Goal: Information Seeking & Learning: Learn about a topic

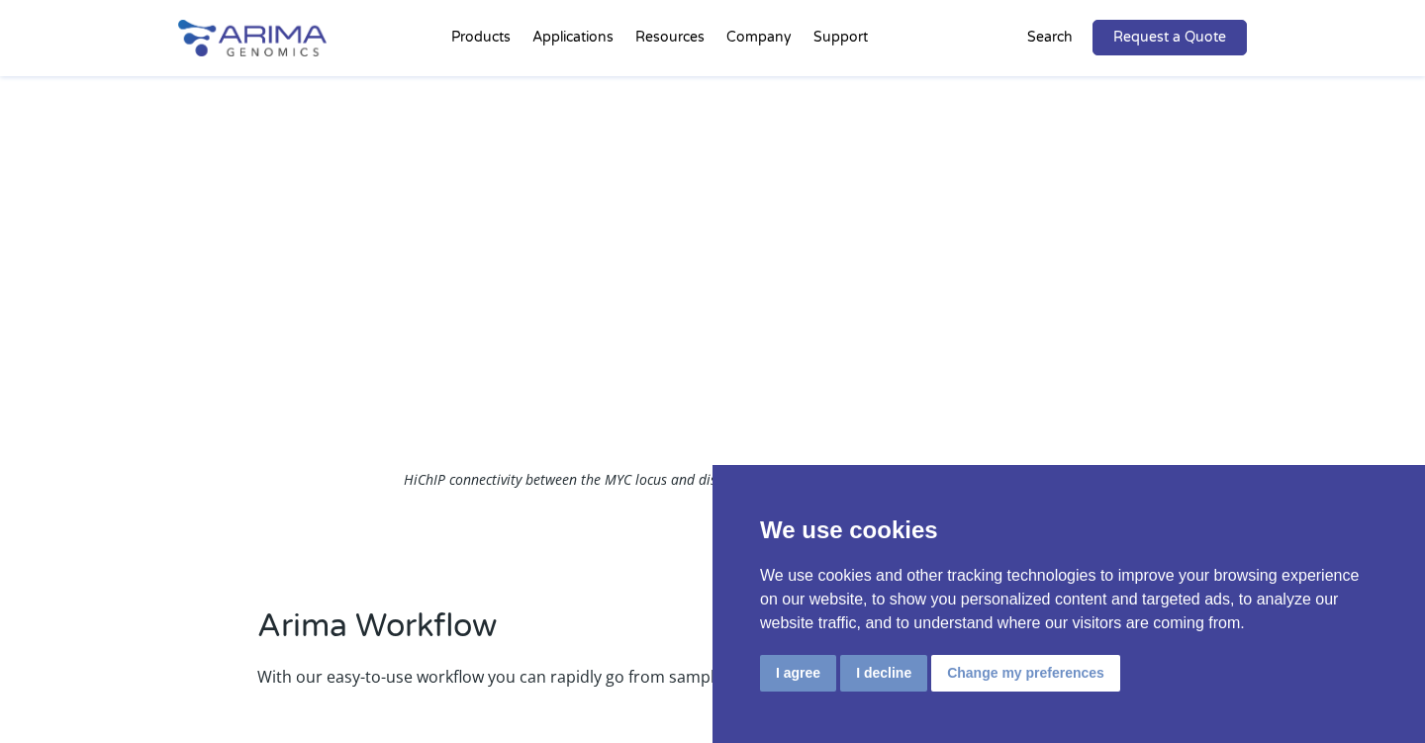
scroll to position [2297, 0]
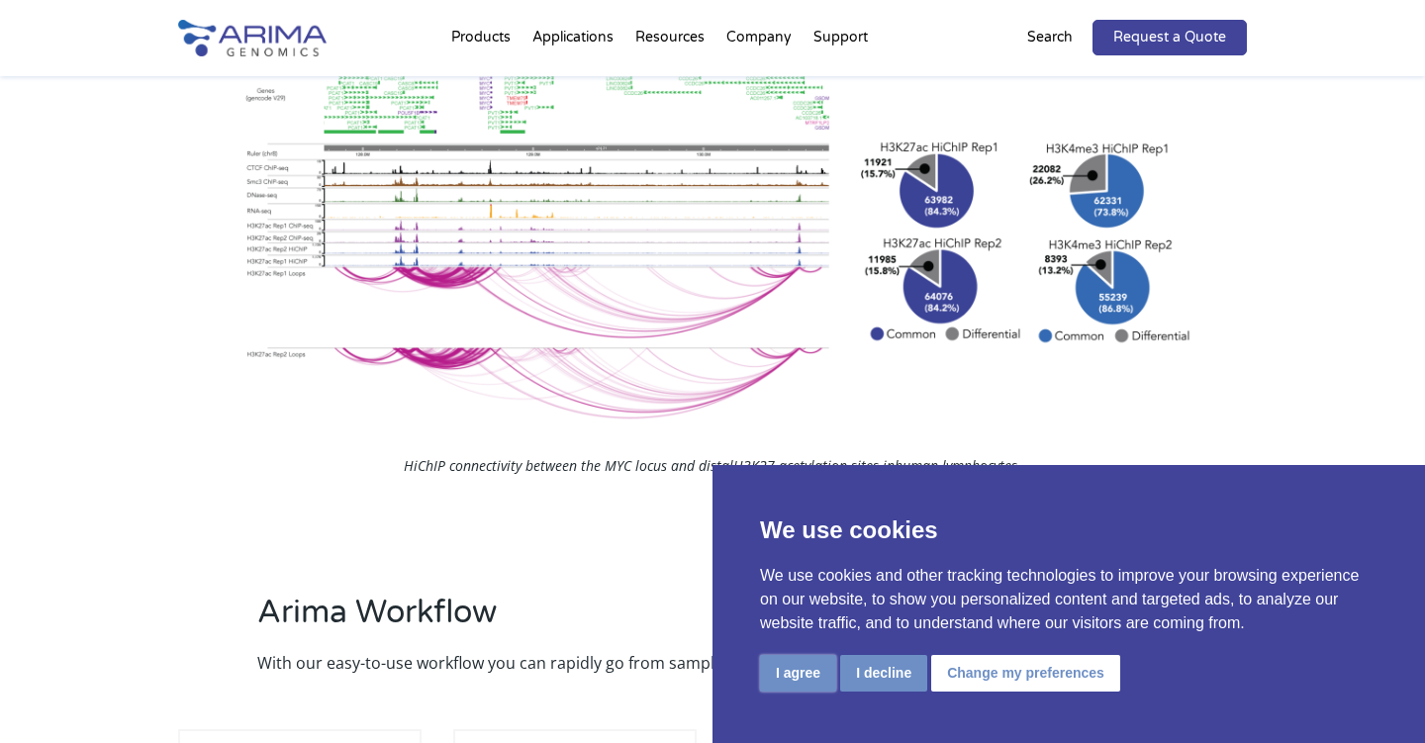
click at [794, 674] on button "I agree" at bounding box center [798, 673] width 76 height 37
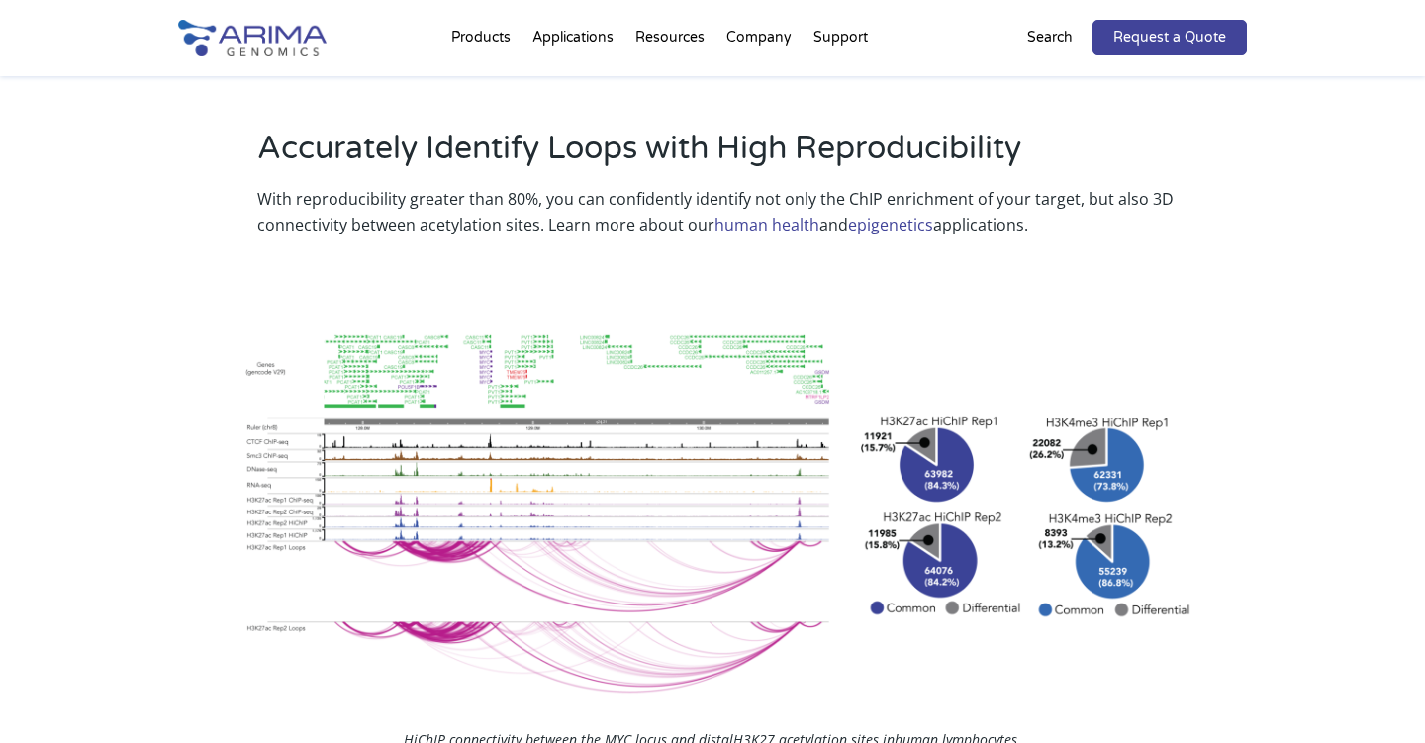
scroll to position [2024, 0]
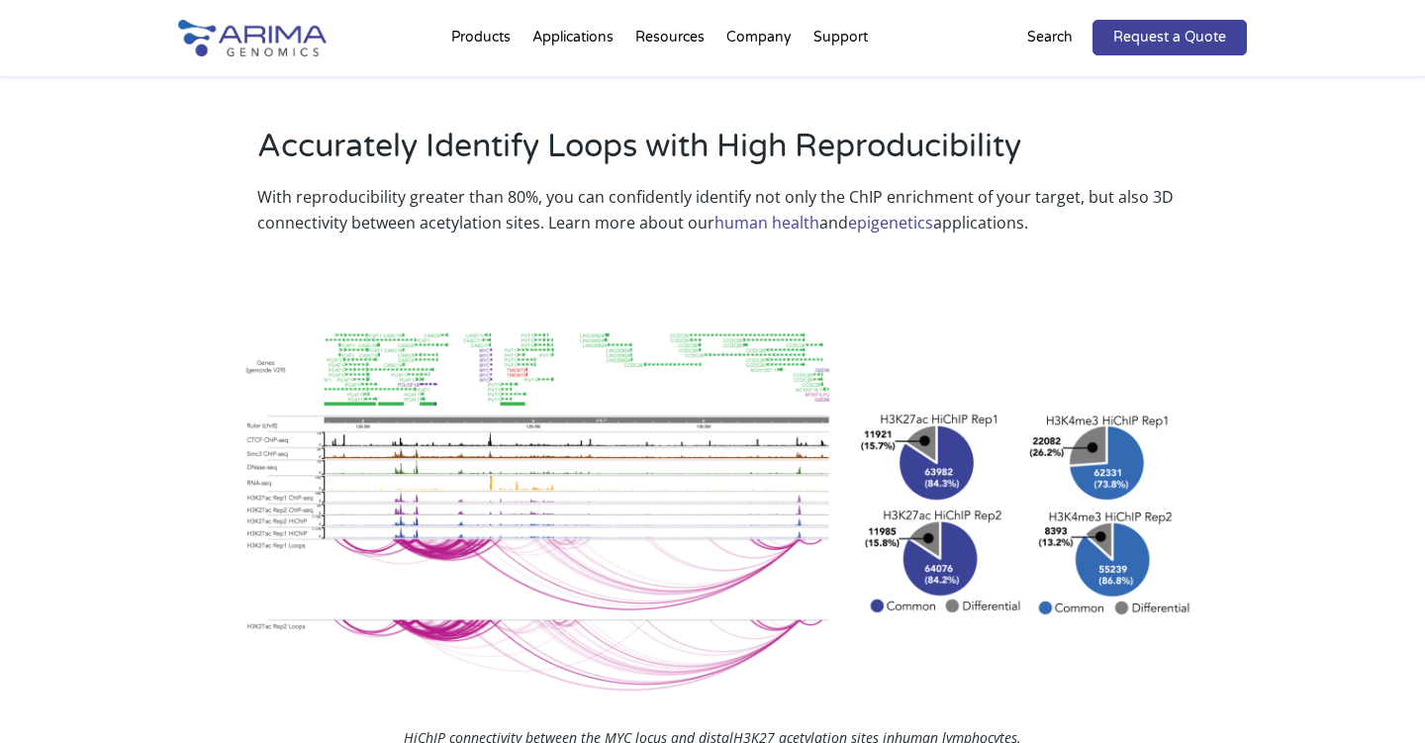
click at [579, 391] on img at bounding box center [713, 503] width 962 height 383
click at [882, 222] on link "epigenetics" at bounding box center [890, 223] width 85 height 22
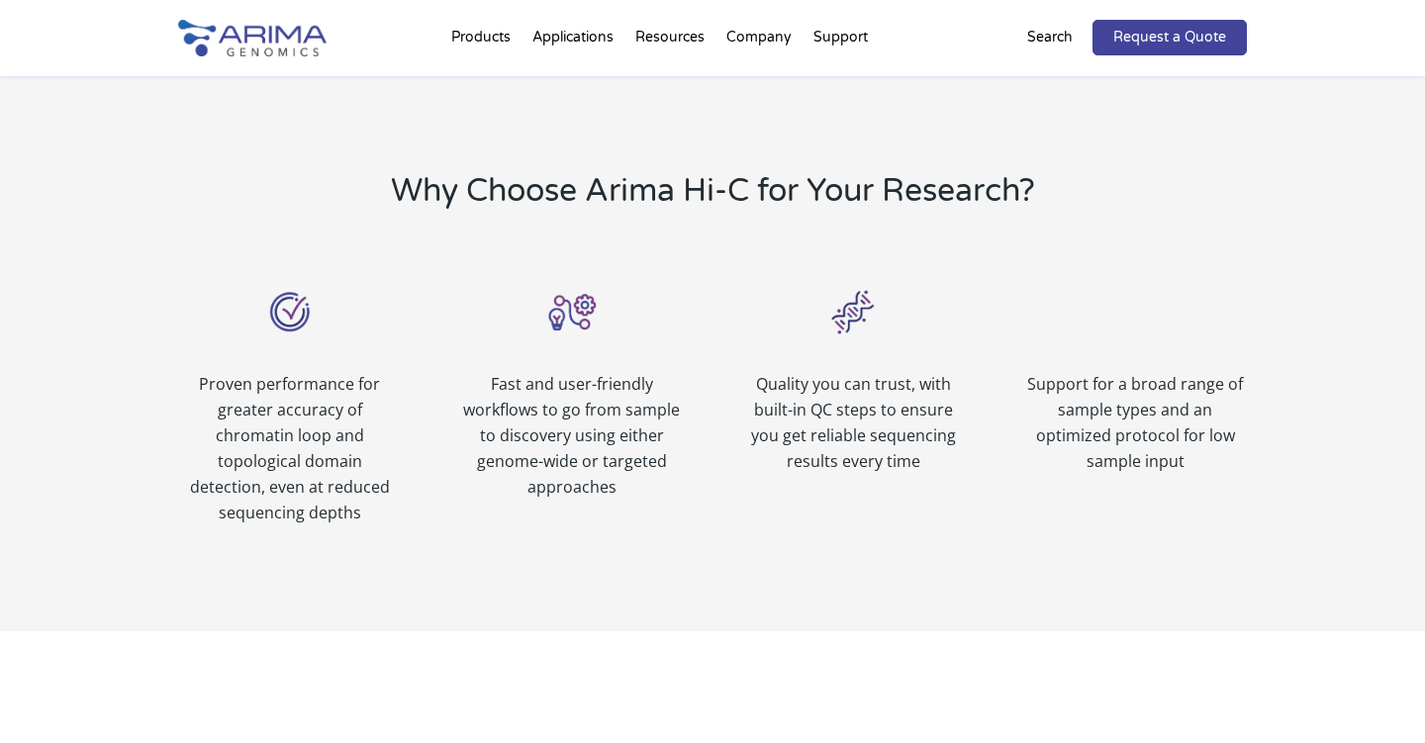
scroll to position [996, 0]
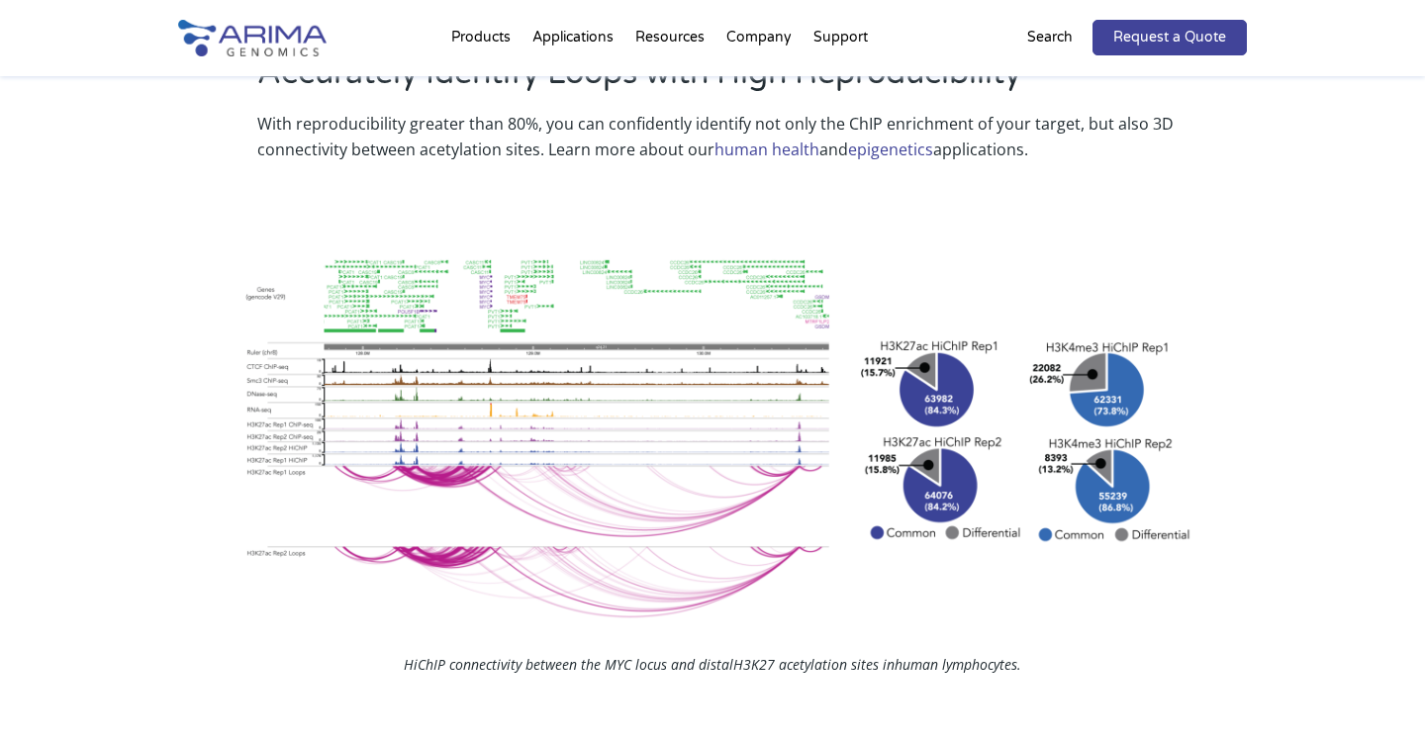
scroll to position [2036, 0]
